Goal: Information Seeking & Learning: Learn about a topic

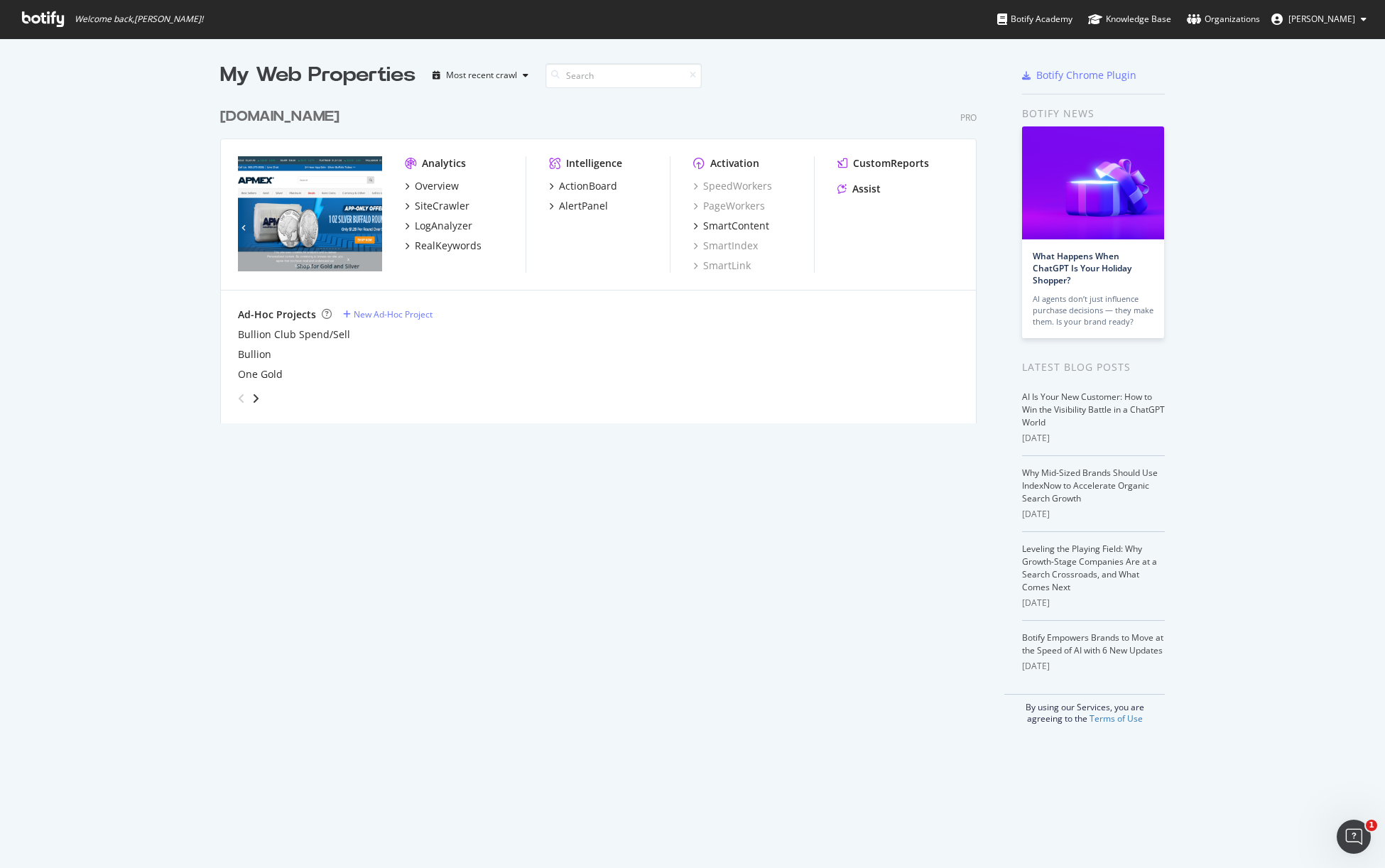
click at [722, 626] on div "My Web Properties Most recent crawl [DOMAIN_NAME] Pro Analytics Overview SiteCr…" at bounding box center [612, 392] width 785 height 663
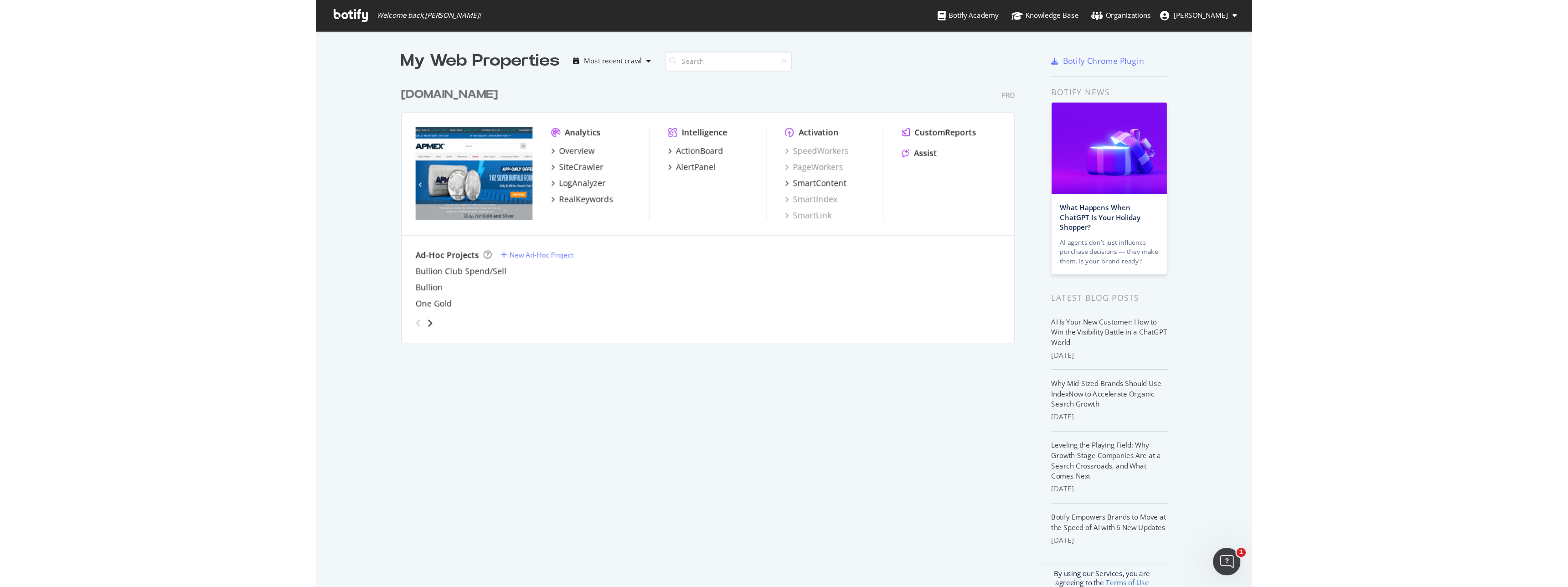
scroll to position [578, 1551]
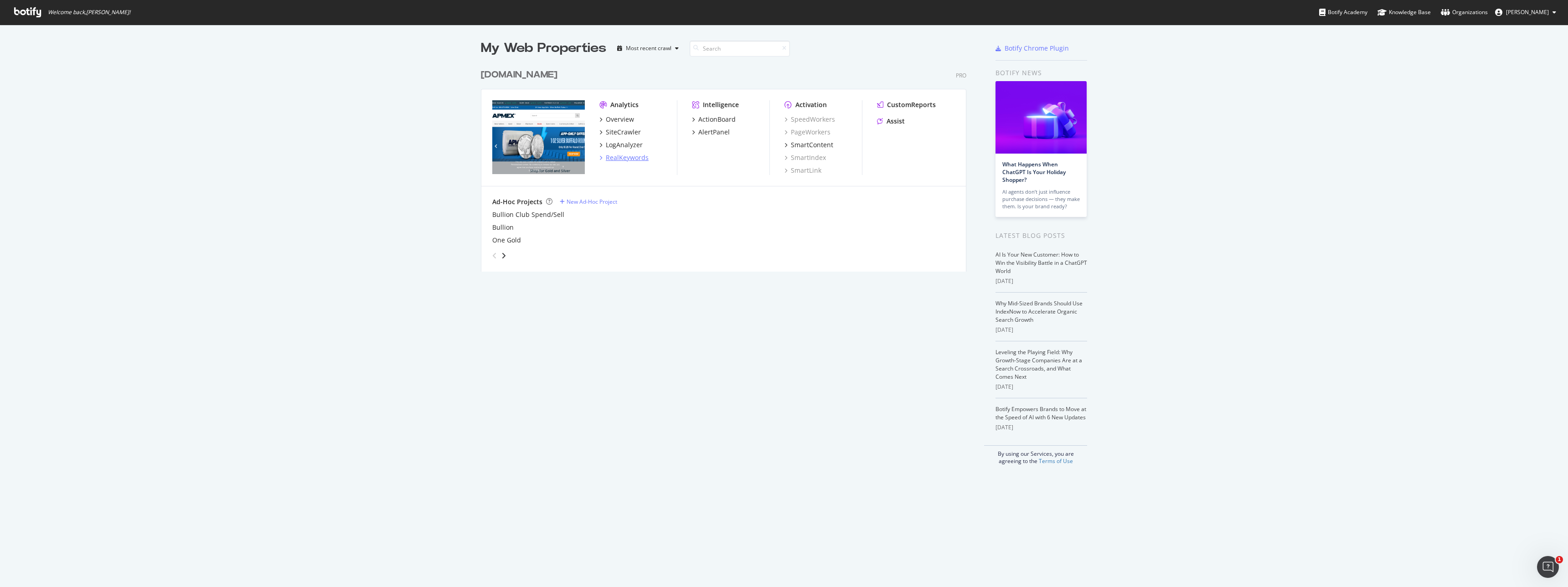
click at [615, 157] on div "RealKeywords" at bounding box center [627, 158] width 43 height 9
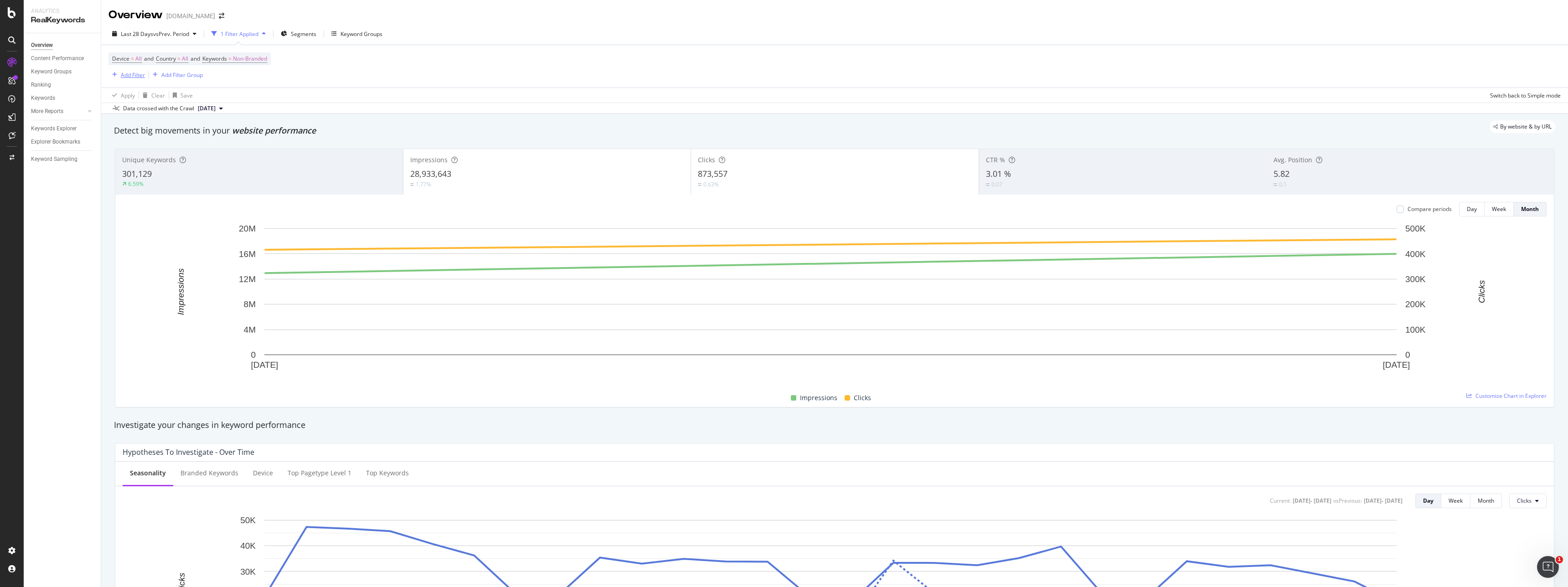
click at [135, 74] on div "Add Filter" at bounding box center [133, 75] width 24 height 8
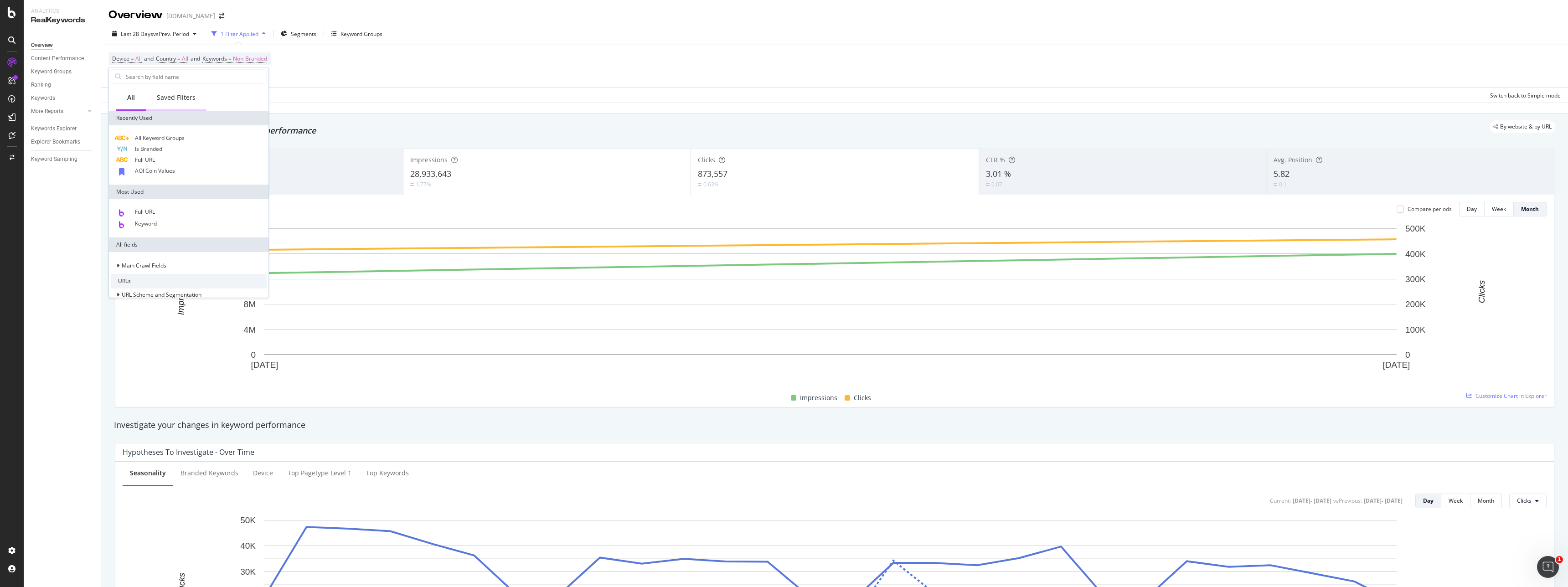
click at [178, 99] on div "Saved Filters" at bounding box center [177, 97] width 39 height 9
click at [167, 138] on span "AOI Coin Values" at bounding box center [155, 137] width 40 height 8
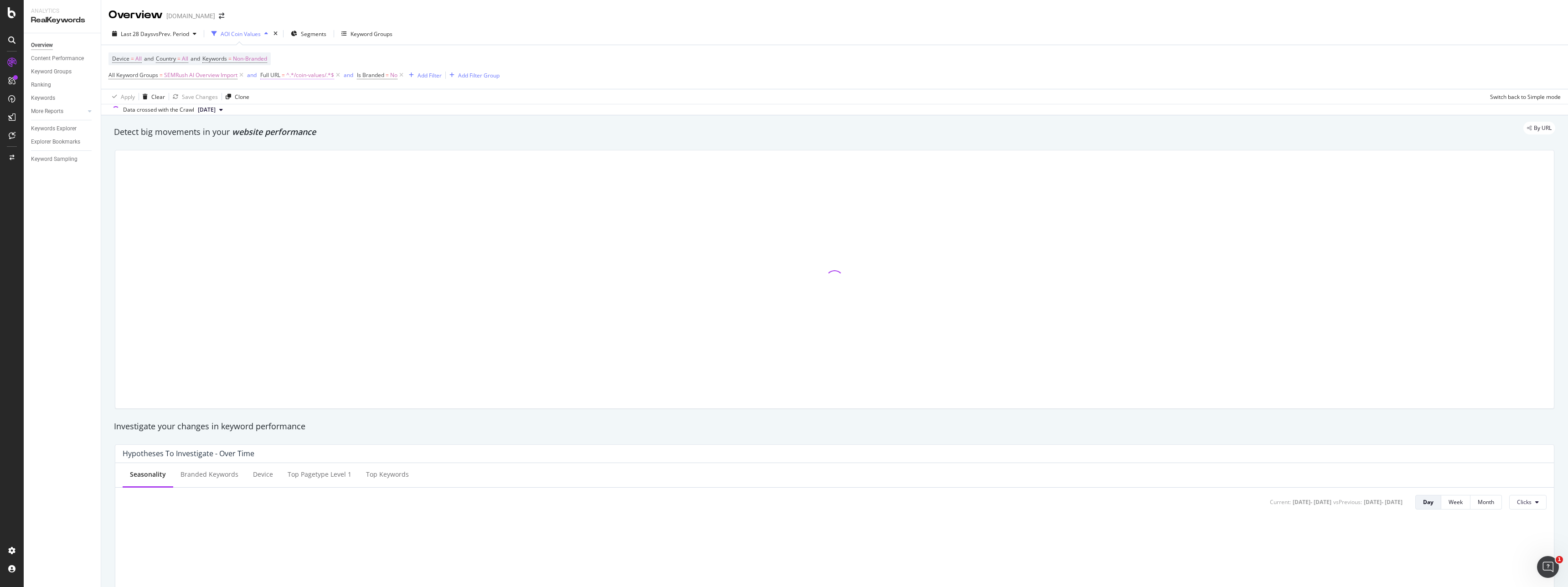
click at [320, 78] on span "^.*/coin-values/.*$" at bounding box center [310, 75] width 48 height 13
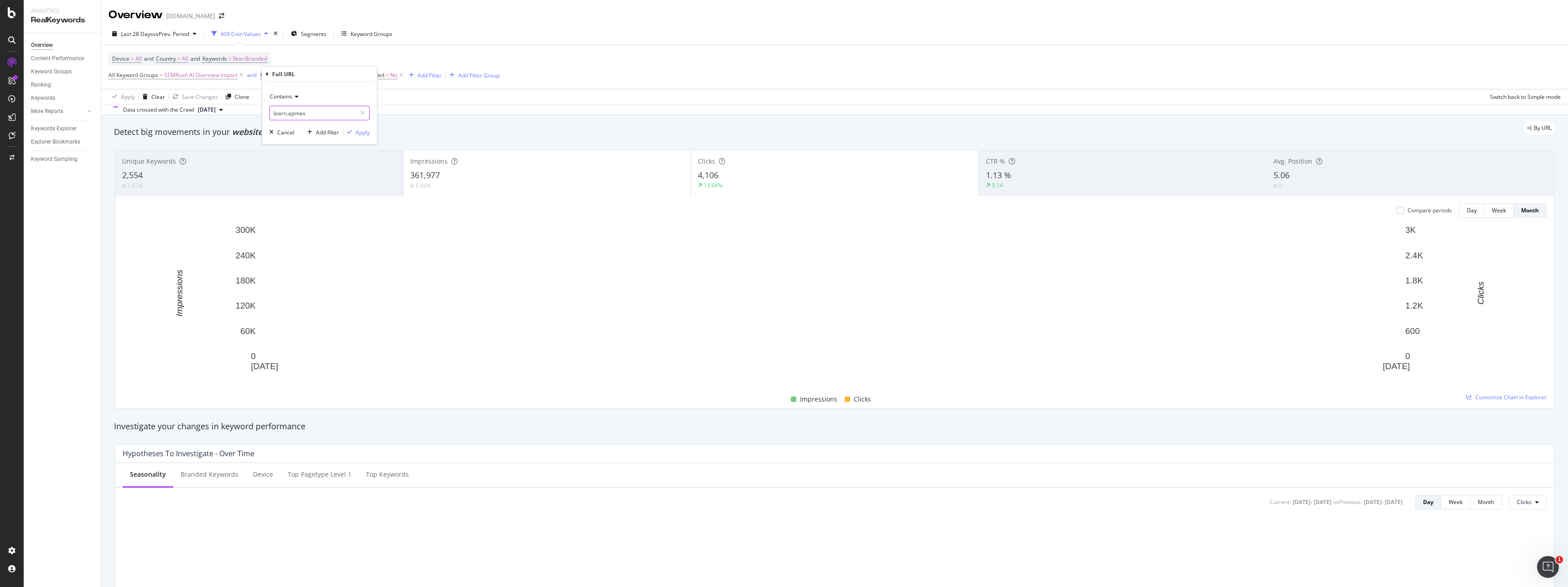
type input "learn.apmex"
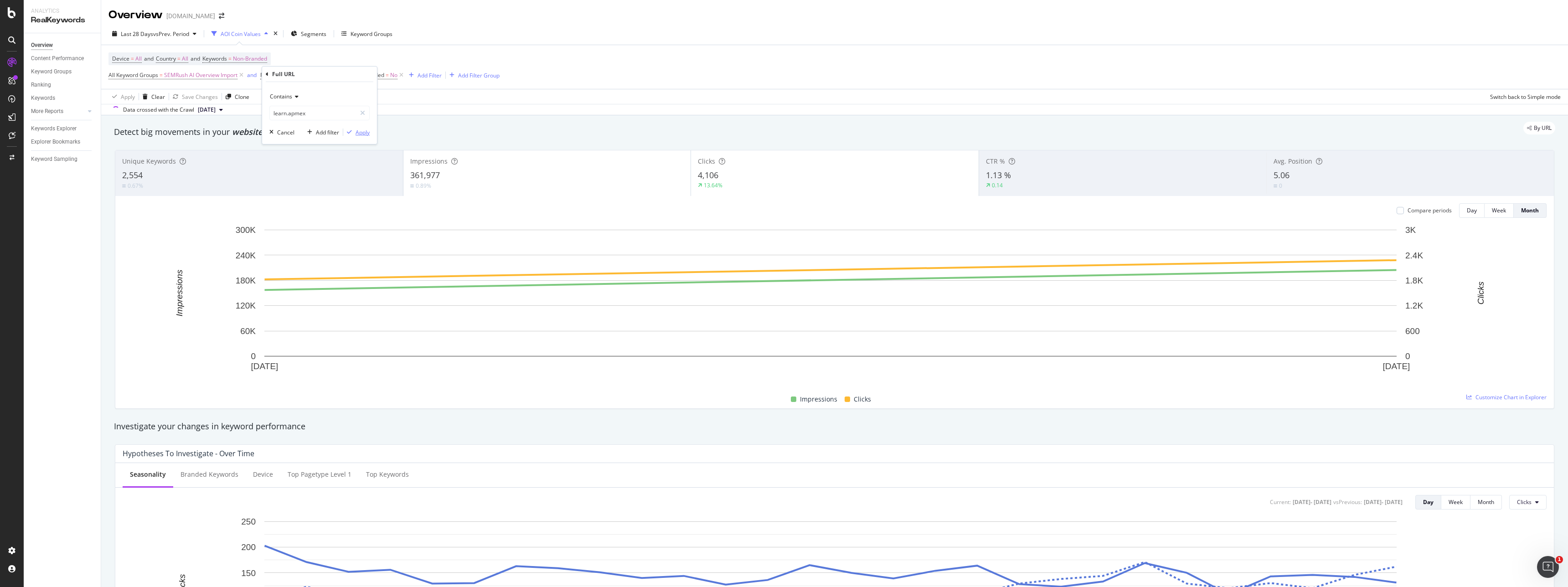
click at [363, 134] on div "Apply" at bounding box center [362, 132] width 14 height 8
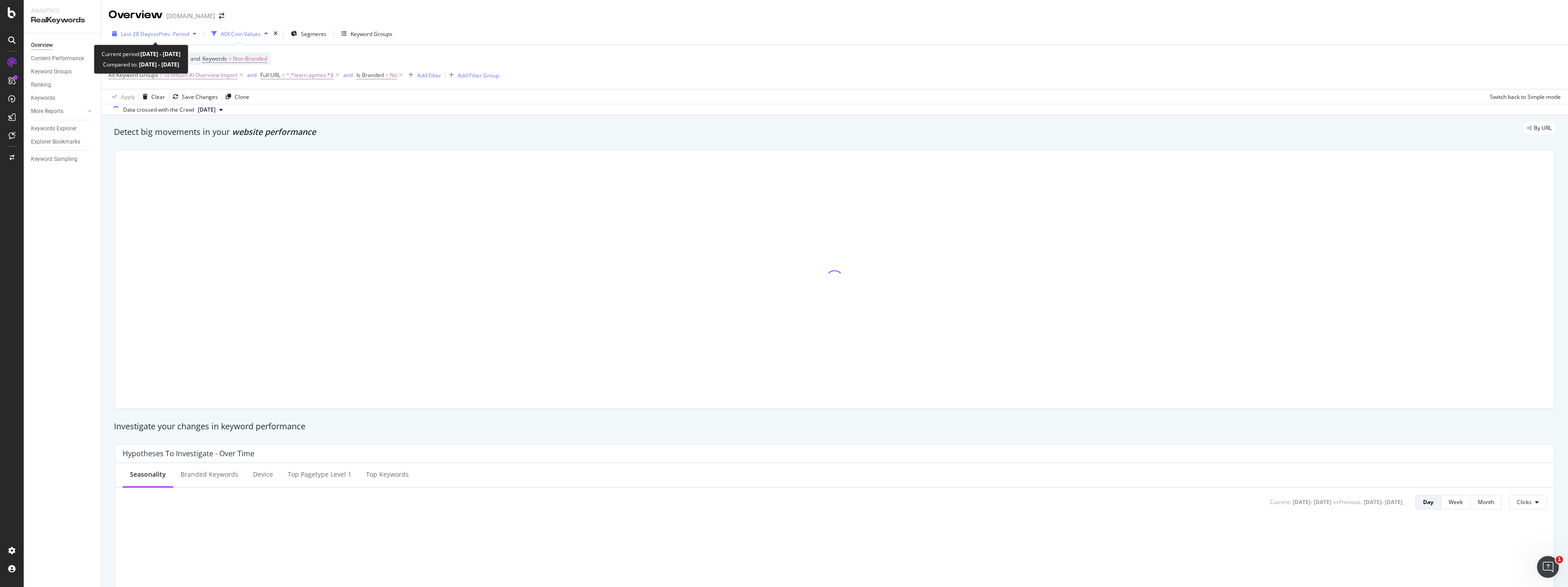
click at [183, 32] on span "vs Prev. Period" at bounding box center [171, 33] width 36 height 8
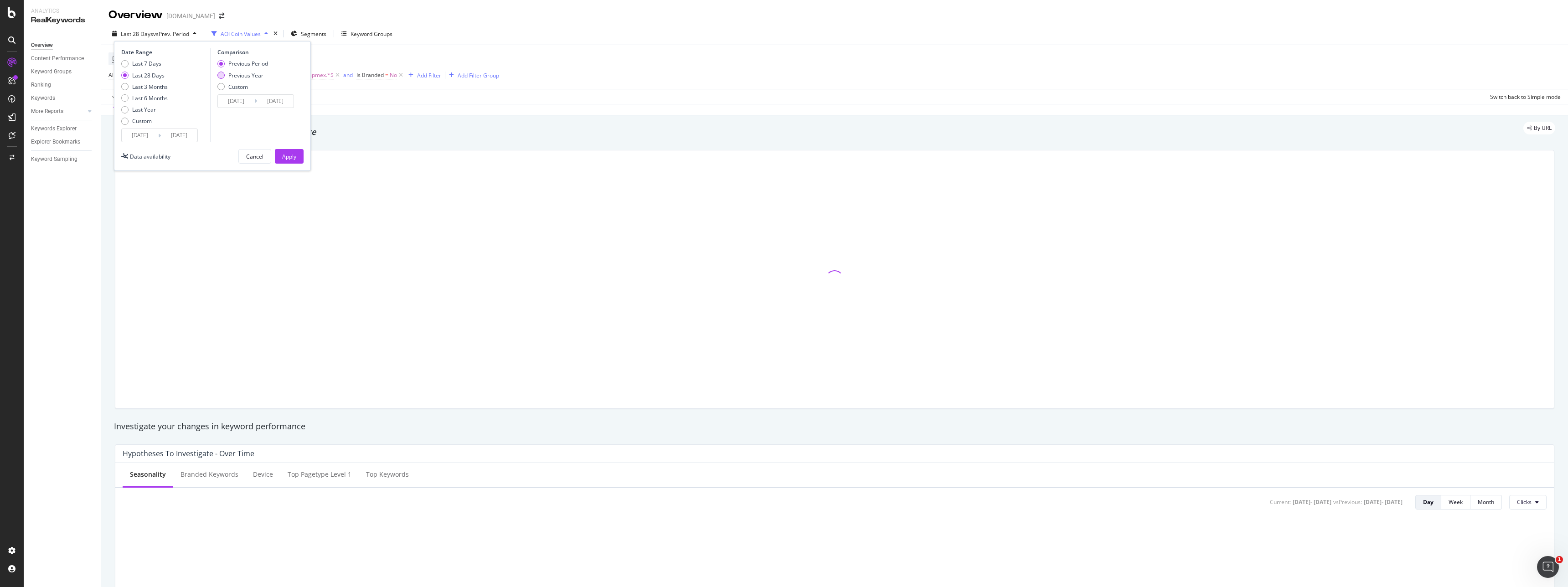
click at [233, 74] on div "Previous Year" at bounding box center [246, 75] width 35 height 8
type input "[DATE]"
click at [291, 153] on div "Apply" at bounding box center [289, 156] width 14 height 8
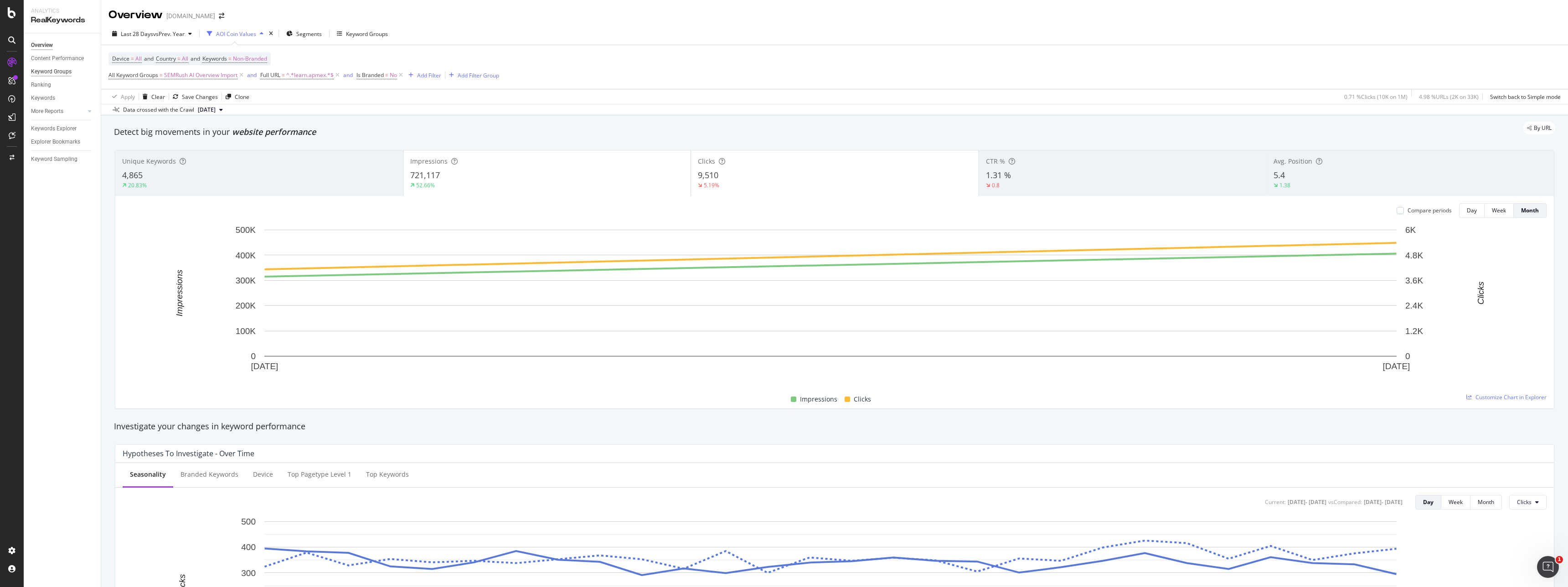
click at [53, 68] on div "Keyword Groups" at bounding box center [51, 72] width 41 height 10
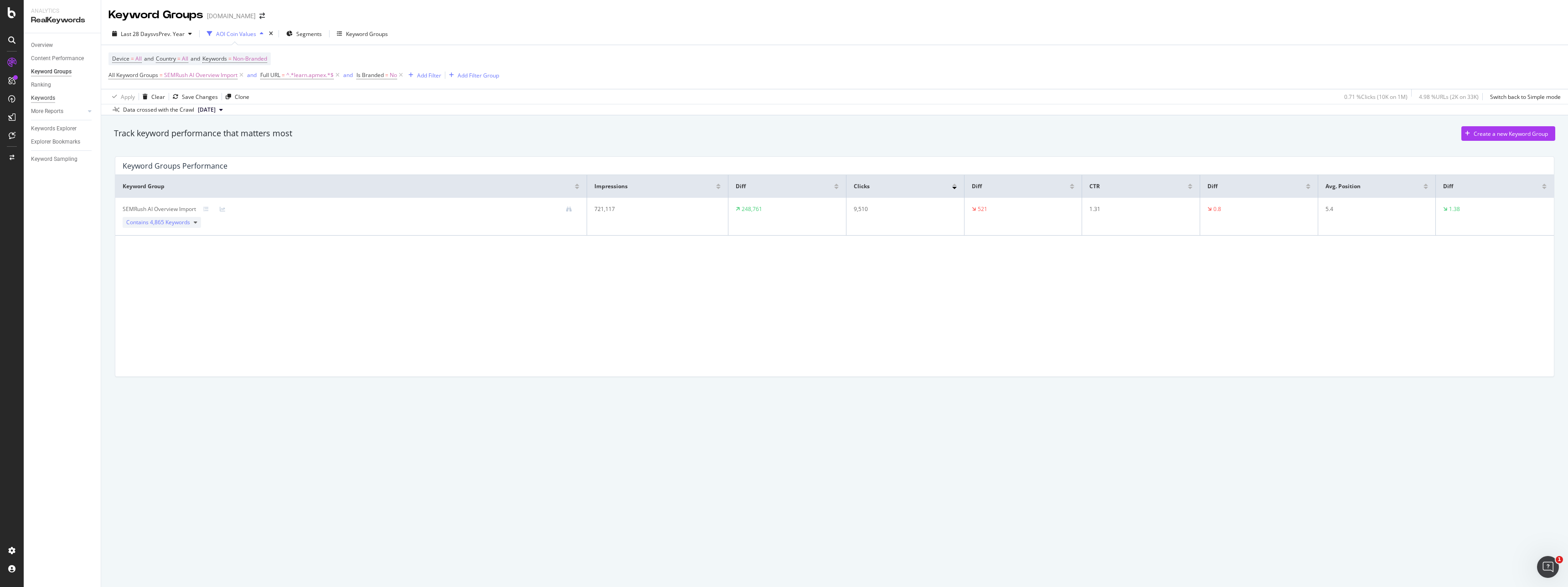
click at [44, 94] on div "Keywords" at bounding box center [43, 99] width 24 height 10
